Goal: Entertainment & Leisure: Consume media (video, audio)

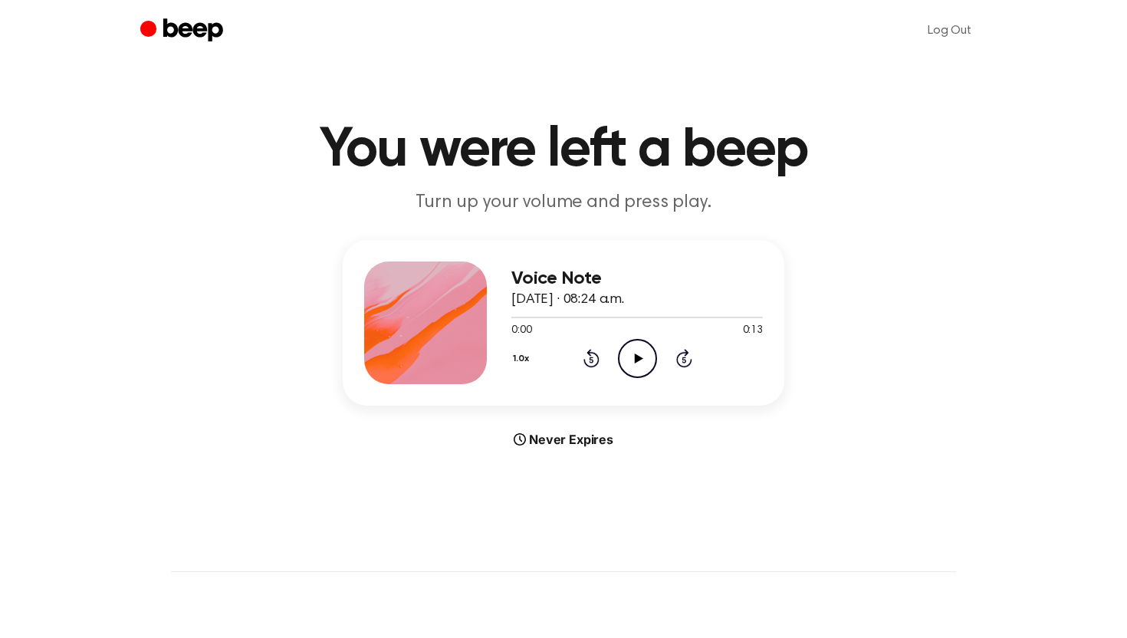
click at [639, 360] on icon "Play Audio" at bounding box center [637, 358] width 39 height 39
click at [633, 353] on icon "Play Audio" at bounding box center [637, 358] width 39 height 39
click at [633, 353] on icon "Pause Audio" at bounding box center [637, 358] width 39 height 39
click at [638, 360] on icon "Play Audio" at bounding box center [637, 358] width 39 height 39
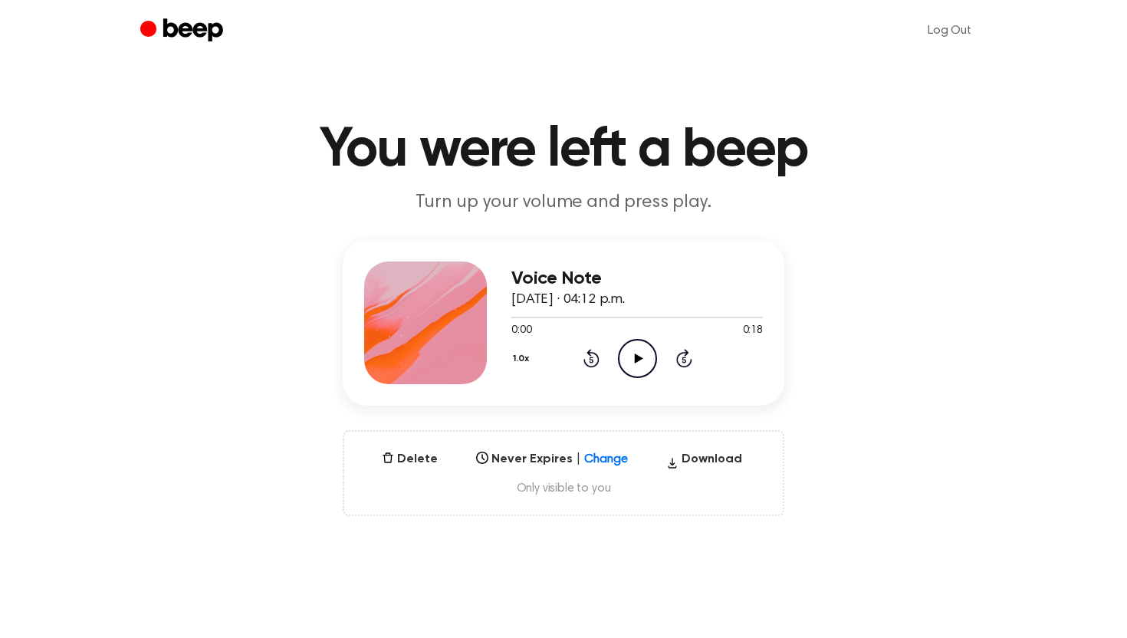
click at [630, 351] on icon "Play Audio" at bounding box center [637, 358] width 39 height 39
click at [643, 366] on icon "Play Audio" at bounding box center [637, 358] width 39 height 39
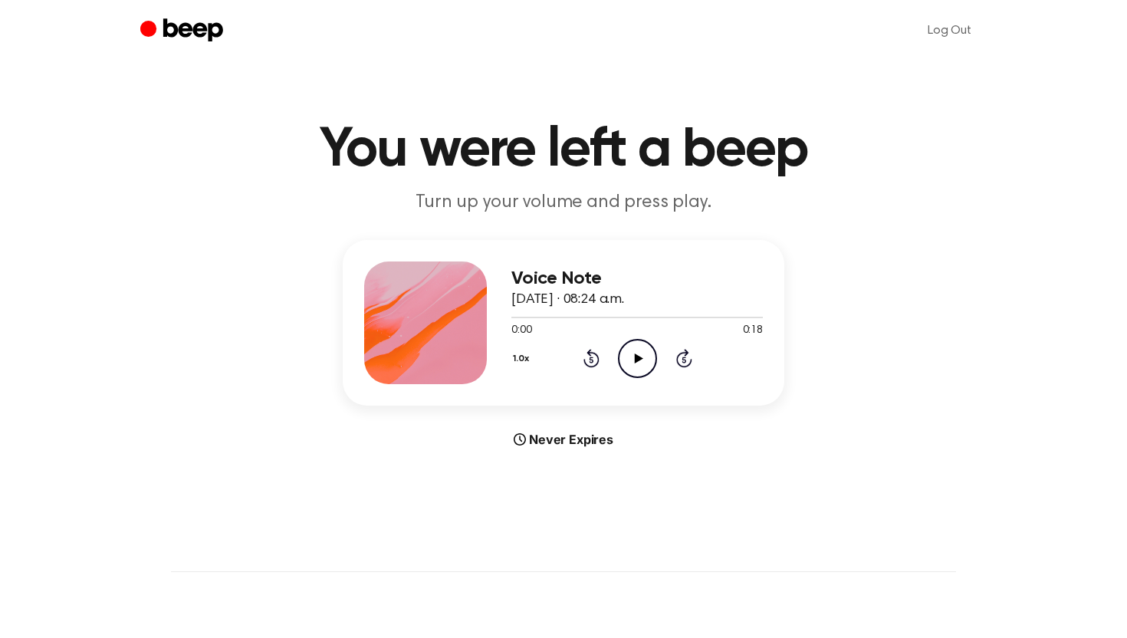
click at [631, 342] on icon "Play Audio" at bounding box center [637, 358] width 39 height 39
click at [636, 376] on circle at bounding box center [638, 359] width 38 height 38
click at [570, 319] on div at bounding box center [636, 316] width 251 height 12
click at [639, 363] on icon "Pause Audio" at bounding box center [637, 358] width 39 height 39
click at [630, 359] on icon "Play Audio" at bounding box center [637, 358] width 39 height 39
